Goal: Check status: Check status

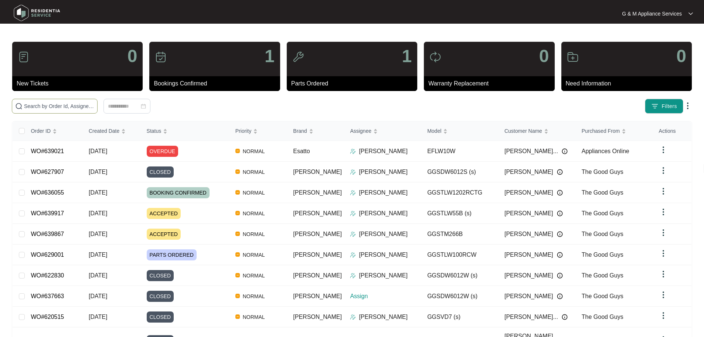
click at [94, 106] on input "text" at bounding box center [59, 106] width 70 height 8
paste input "640477"
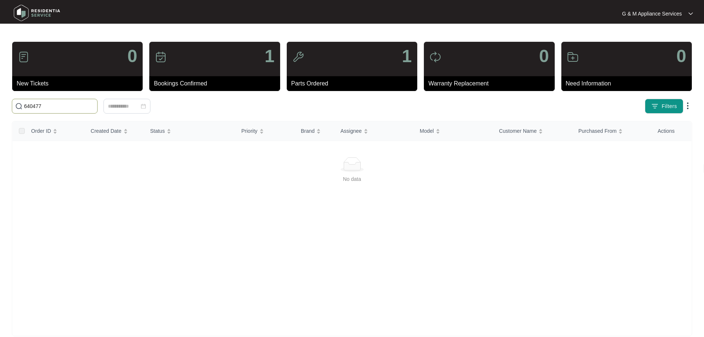
type input "640477"
click at [43, 11] on img at bounding box center [37, 13] width 52 height 22
click at [117, 109] on div "Click to sort ascending" at bounding box center [109, 115] width 58 height 13
drag, startPoint x: 74, startPoint y: 106, endPoint x: 16, endPoint y: 106, distance: 58.8
click at [13, 106] on span "640477" at bounding box center [55, 106] width 86 height 15
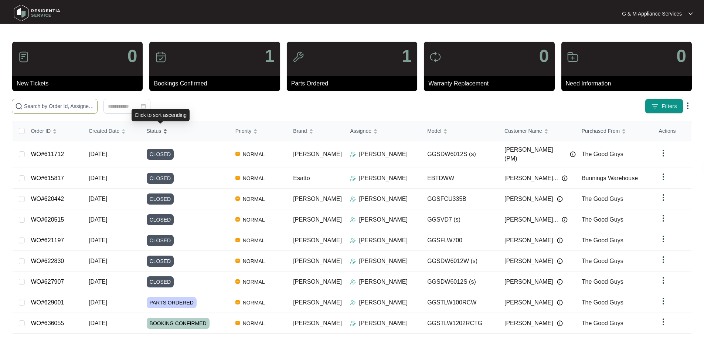
click at [164, 136] on div "Status" at bounding box center [157, 131] width 21 height 10
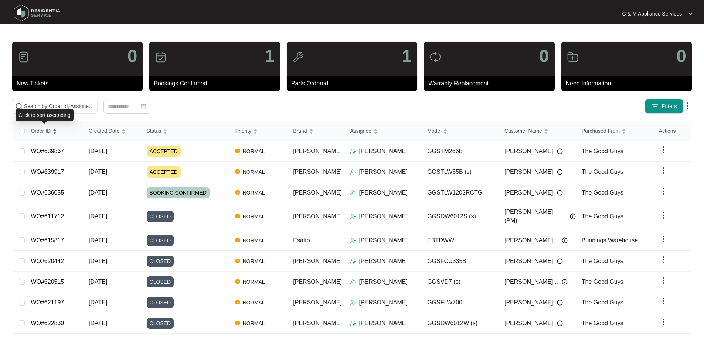
click at [47, 135] on div "Order ID" at bounding box center [44, 131] width 26 height 10
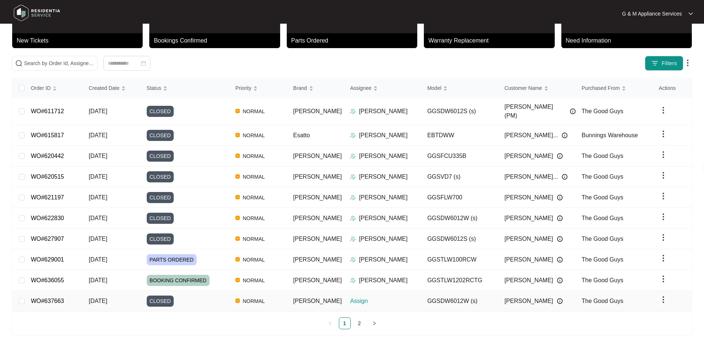
scroll to position [43, 0]
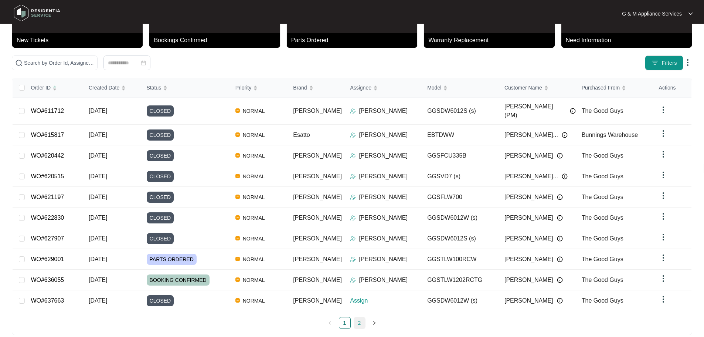
drag, startPoint x: 357, startPoint y: 313, endPoint x: 318, endPoint y: 278, distance: 52.3
click at [357, 317] on link "2" at bounding box center [359, 322] width 11 height 11
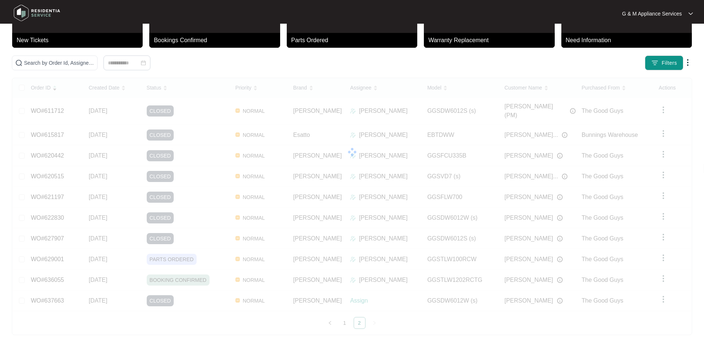
scroll to position [0, 0]
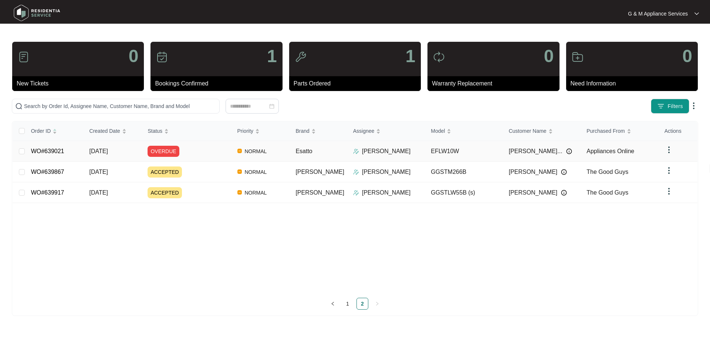
click at [108, 151] on span "[DATE]" at bounding box center [98, 151] width 18 height 6
